Goal: Task Accomplishment & Management: Complete application form

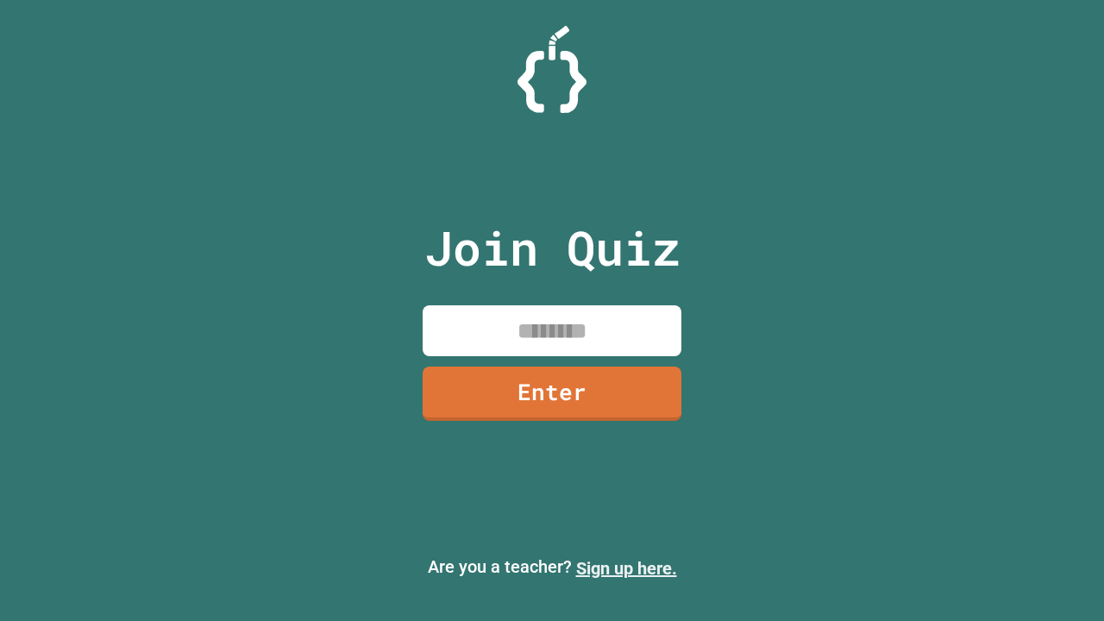
click at [626, 568] on link "Sign up here." at bounding box center [626, 568] width 101 height 21
